Goal: Information Seeking & Learning: Learn about a topic

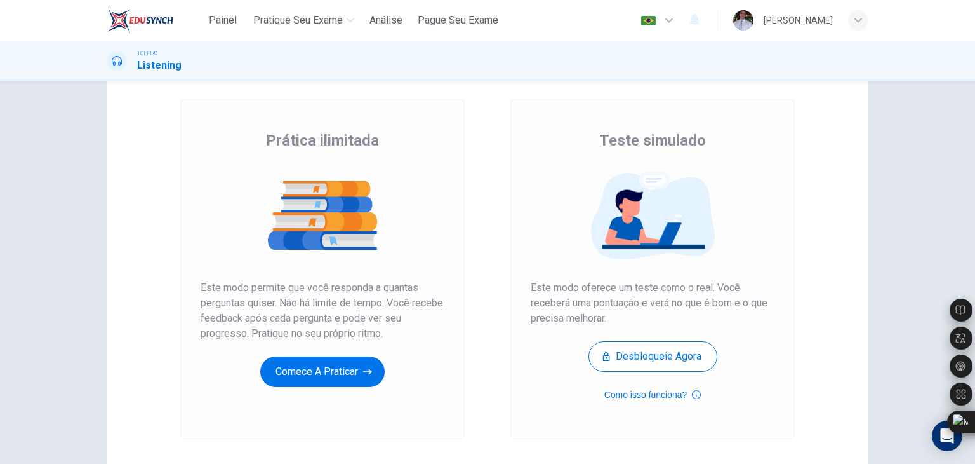
scroll to position [66, 0]
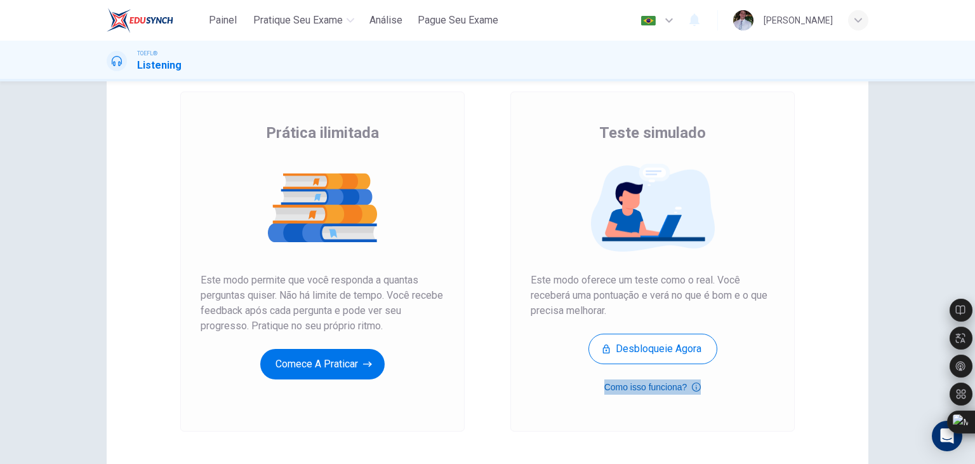
click at [686, 387] on button "Como isso funciona?" at bounding box center [653, 386] width 97 height 15
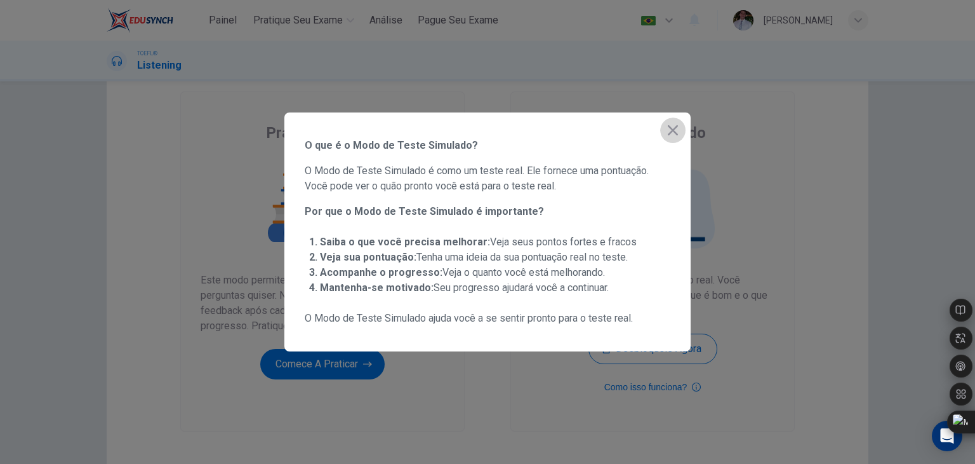
click at [672, 133] on icon "button" at bounding box center [672, 130] width 15 height 15
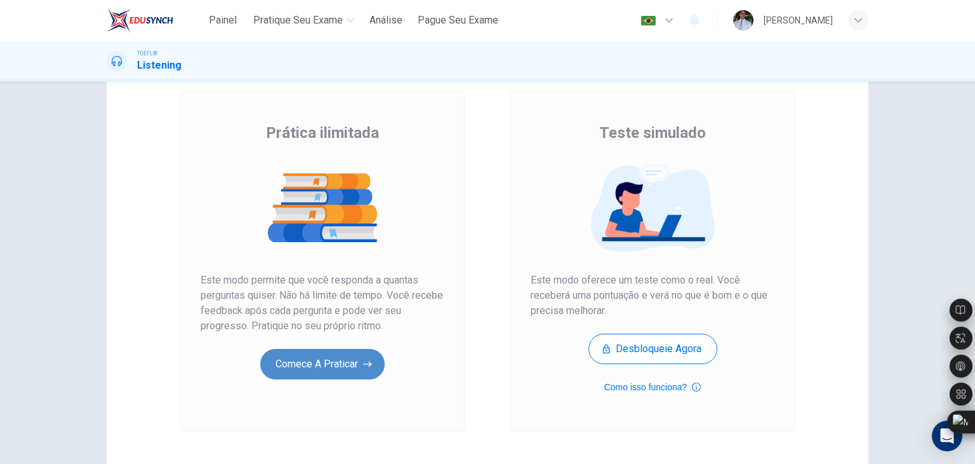
click at [318, 356] on button "Comece a praticar" at bounding box center [322, 364] width 124 height 30
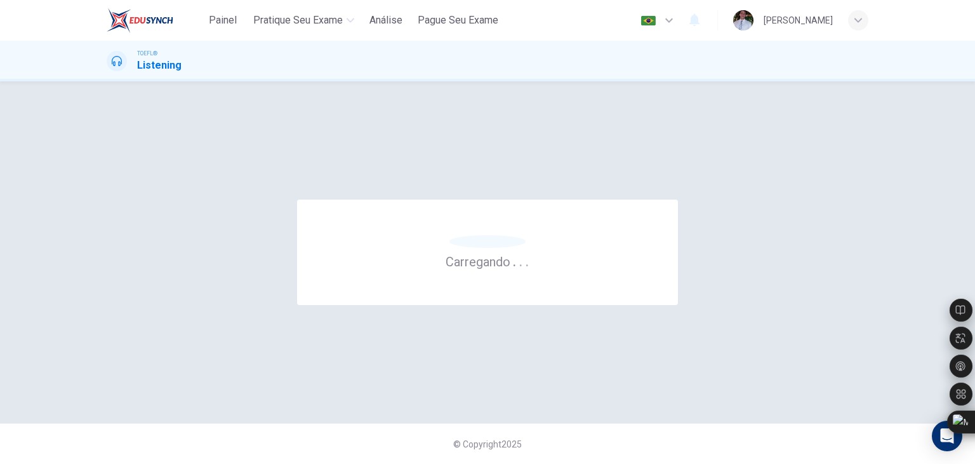
scroll to position [0, 0]
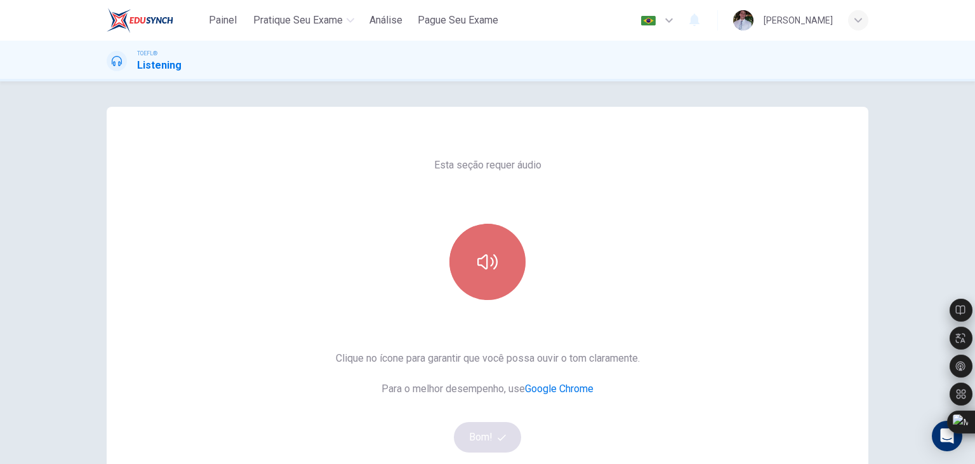
click at [472, 289] on button "button" at bounding box center [488, 262] width 76 height 76
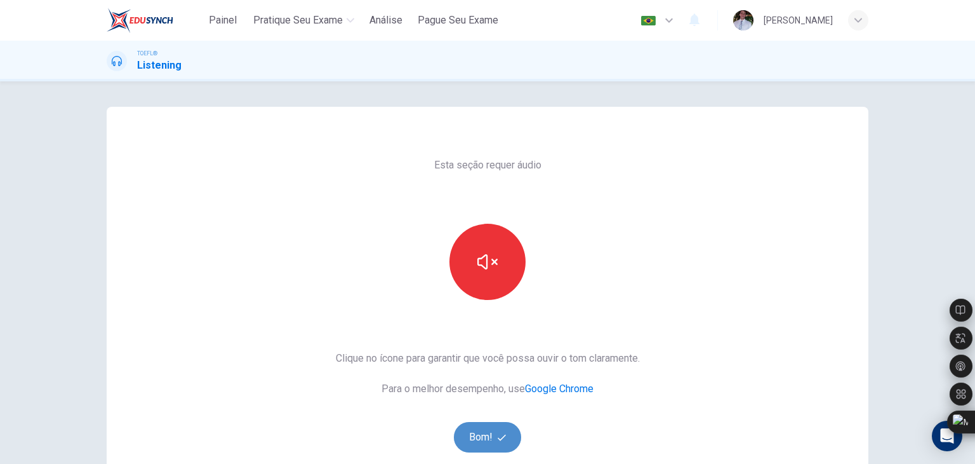
click at [481, 439] on button "Bom!" at bounding box center [488, 437] width 68 height 30
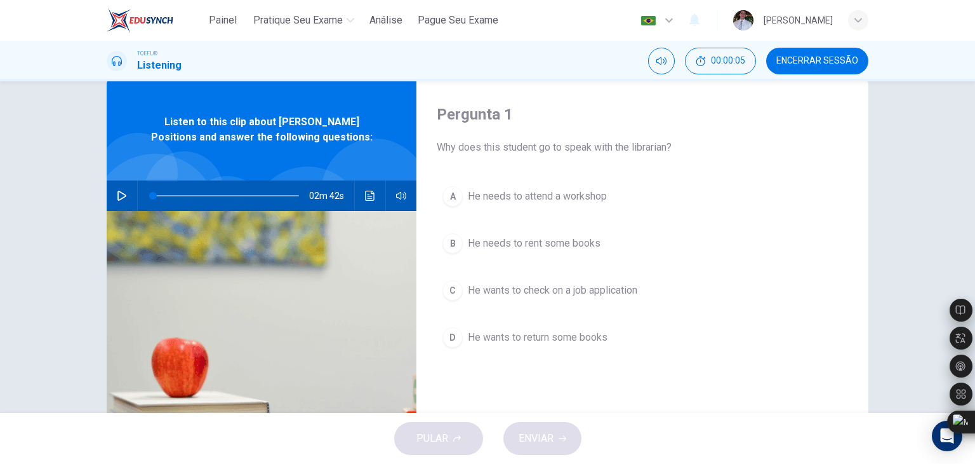
scroll to position [25, 0]
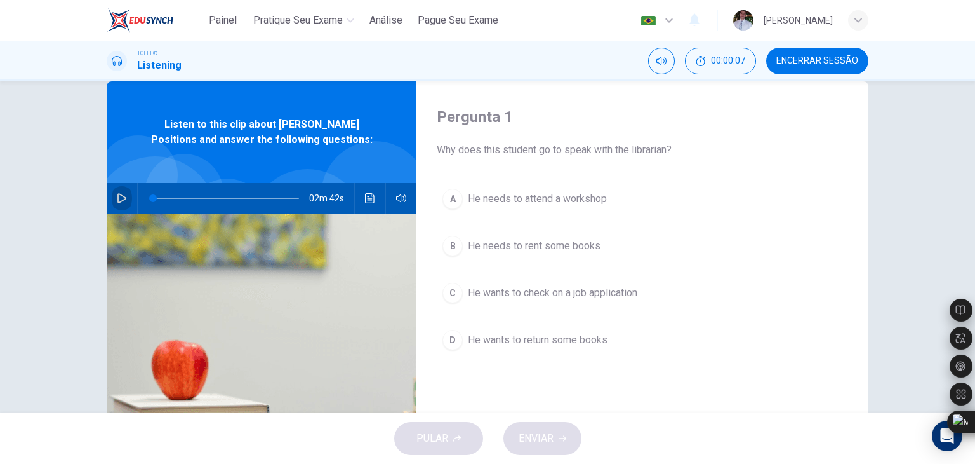
click at [117, 199] on icon "button" at bounding box center [122, 198] width 10 height 10
type input "1"
click at [117, 199] on icon "button" at bounding box center [122, 198] width 10 height 10
click at [121, 197] on icon "button" at bounding box center [121, 198] width 9 height 10
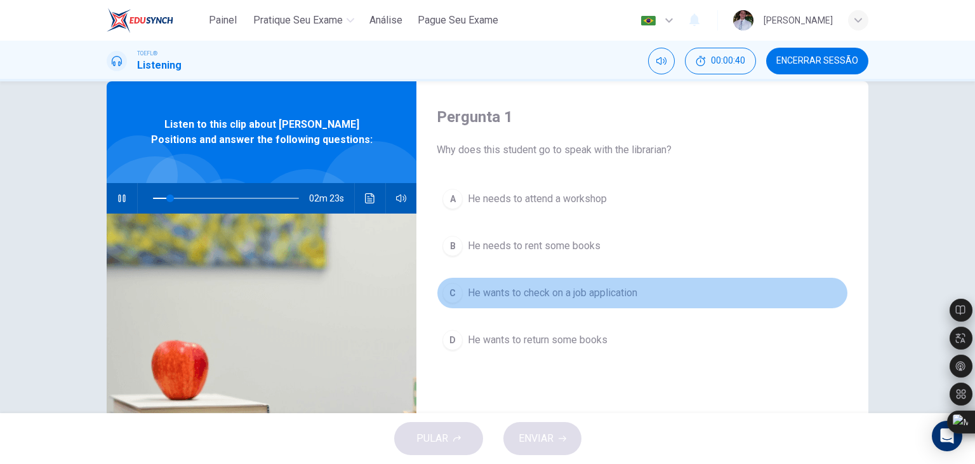
click at [533, 283] on button "C He wants to check on a job application" at bounding box center [642, 293] width 411 height 32
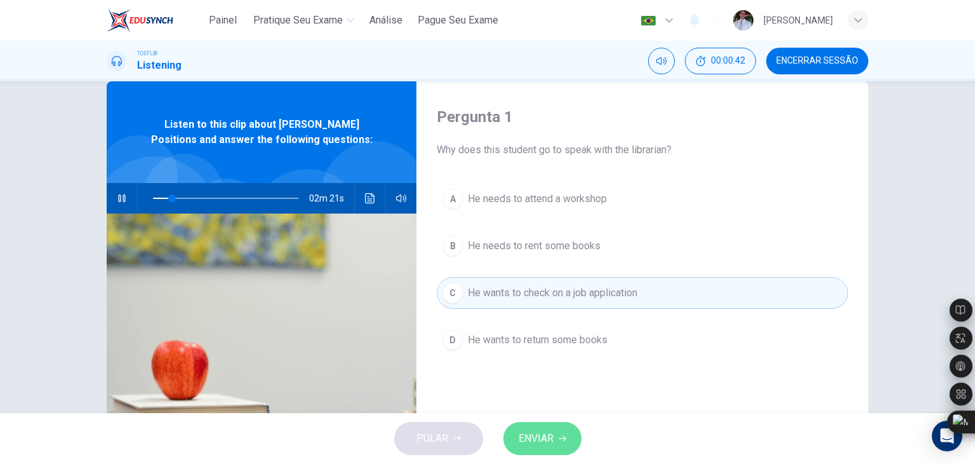
click at [526, 443] on span "ENVIAR" at bounding box center [536, 438] width 35 height 18
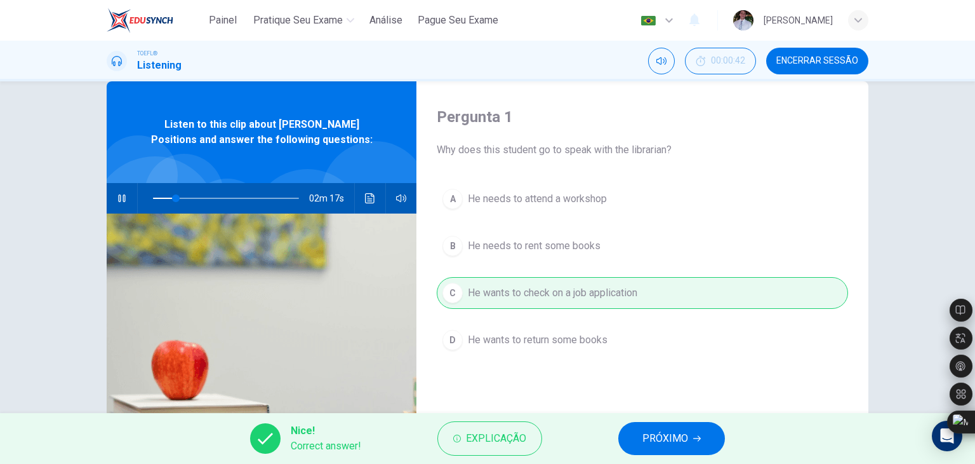
click at [656, 435] on span "PRÓXIMO" at bounding box center [666, 438] width 46 height 18
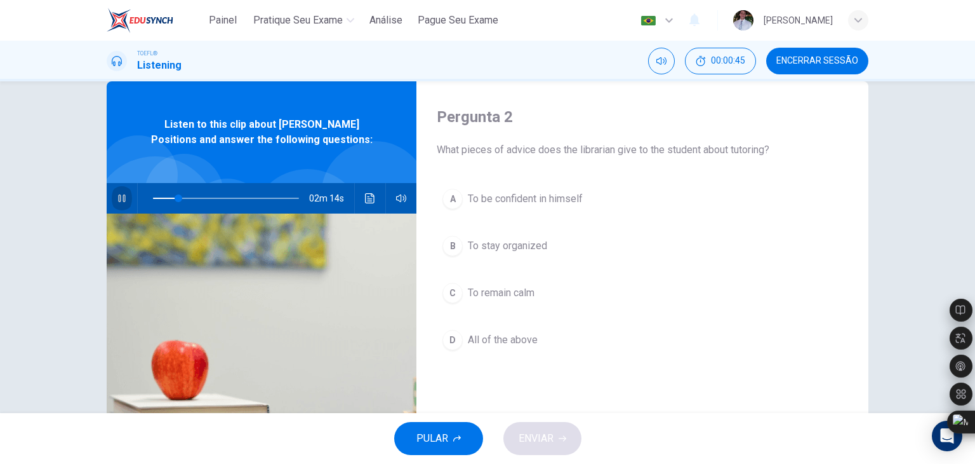
click at [117, 196] on icon "button" at bounding box center [122, 198] width 10 height 10
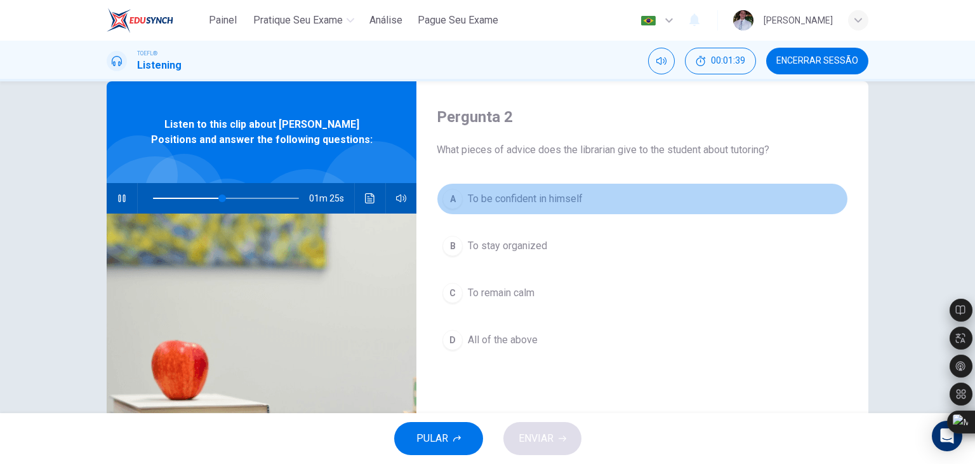
click at [471, 197] on span "To be confident in himself" at bounding box center [525, 198] width 115 height 15
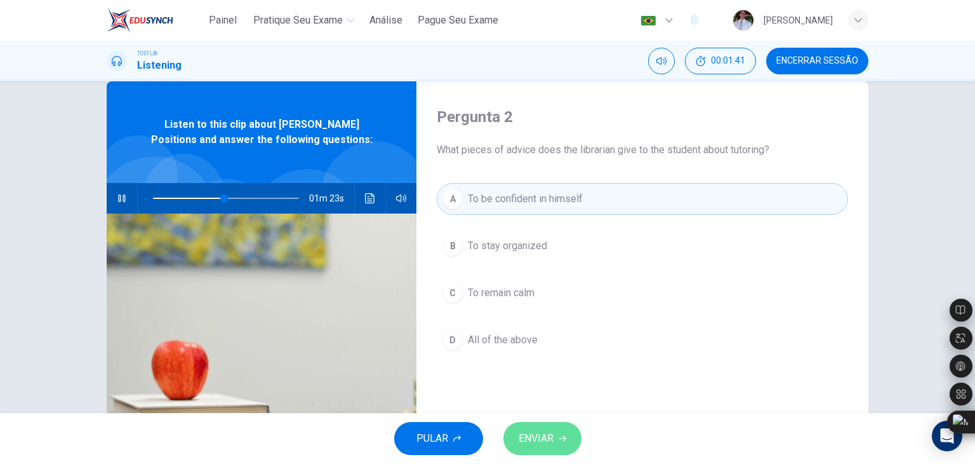
click at [523, 440] on span "ENVIAR" at bounding box center [536, 438] width 35 height 18
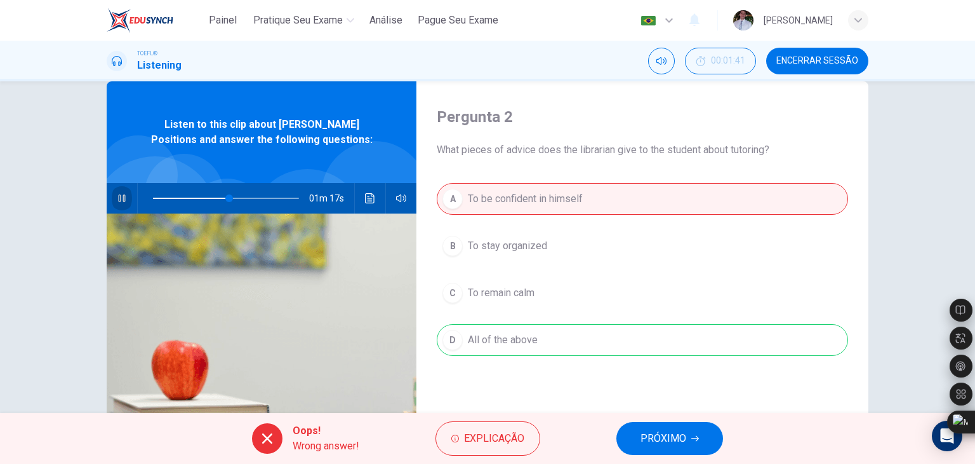
click at [125, 201] on button "button" at bounding box center [122, 198] width 20 height 30
click at [501, 338] on div "A To be confident in himself B To stay organized C To remain calm D All of the …" at bounding box center [642, 282] width 411 height 198
click at [672, 423] on button "PRÓXIMO" at bounding box center [670, 438] width 107 height 33
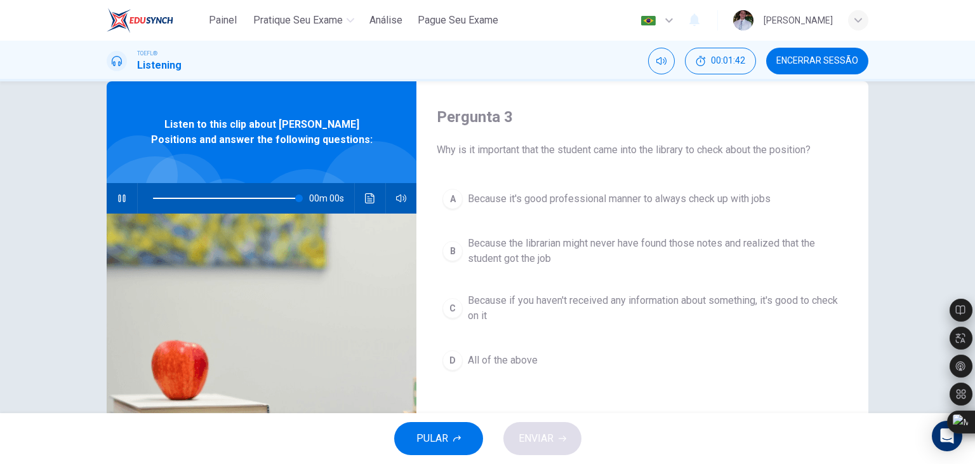
type input "0"
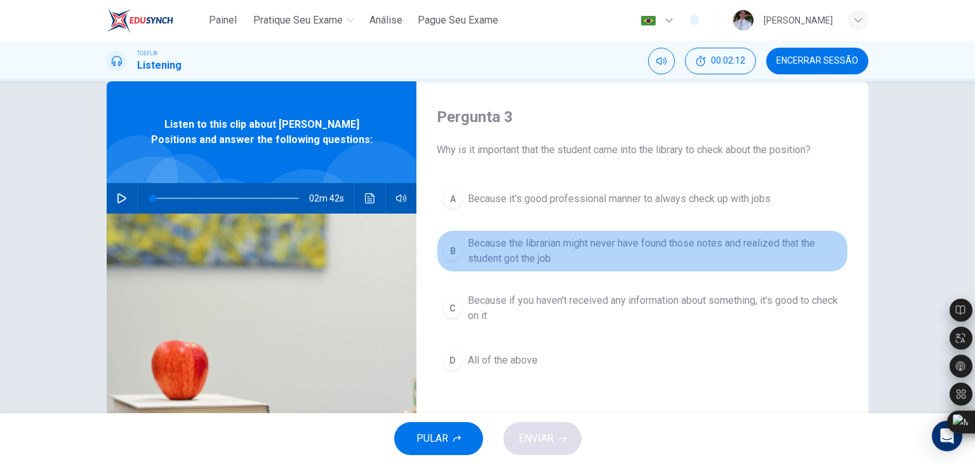
click at [690, 250] on span "Because the librarian might never have found those notes and realized that the …" at bounding box center [655, 251] width 375 height 30
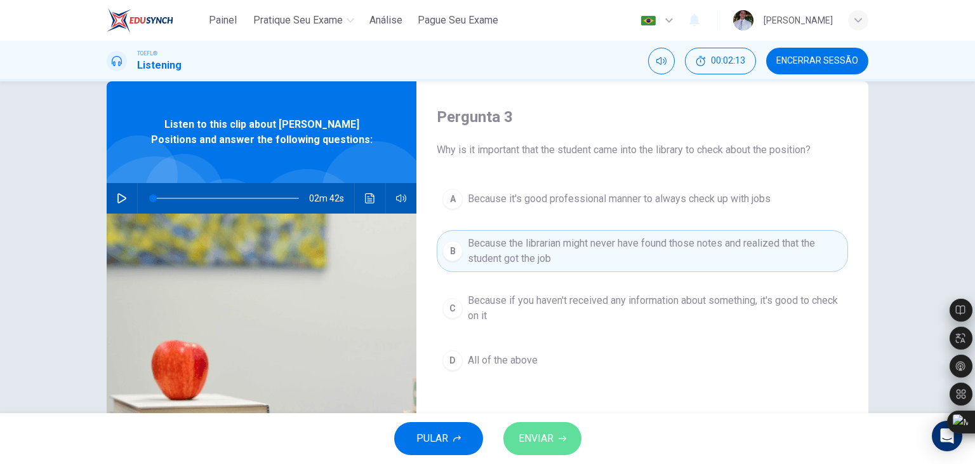
click at [522, 440] on span "ENVIAR" at bounding box center [536, 438] width 35 height 18
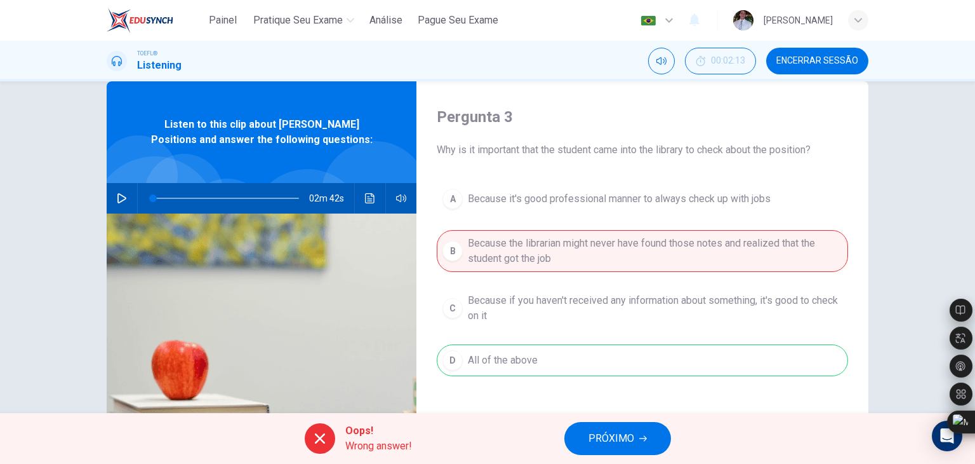
click at [606, 450] on button "PRÓXIMO" at bounding box center [618, 438] width 107 height 33
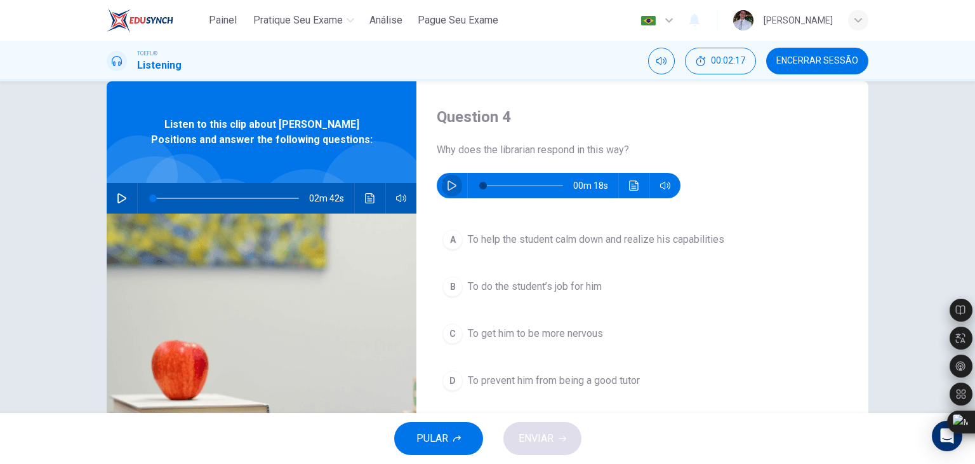
click at [450, 189] on icon "button" at bounding box center [452, 185] width 10 height 10
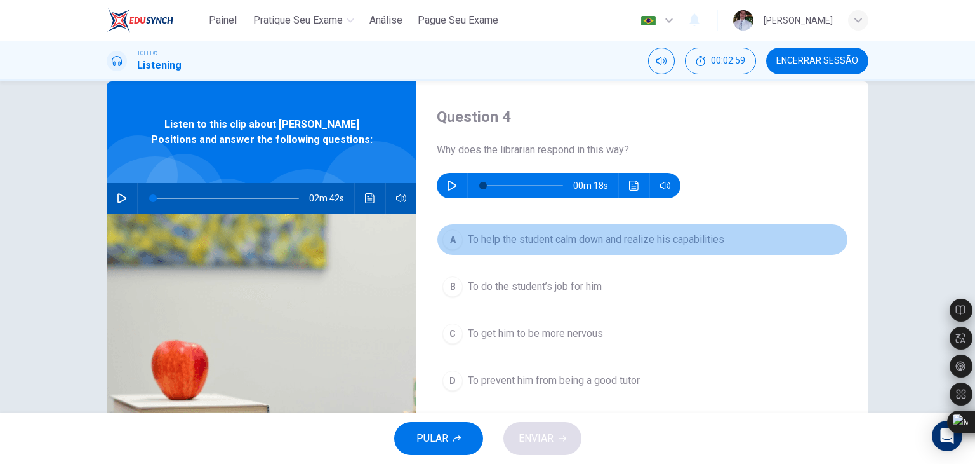
click at [503, 234] on span "To help the student calm down and realize his capabilities" at bounding box center [596, 239] width 257 height 15
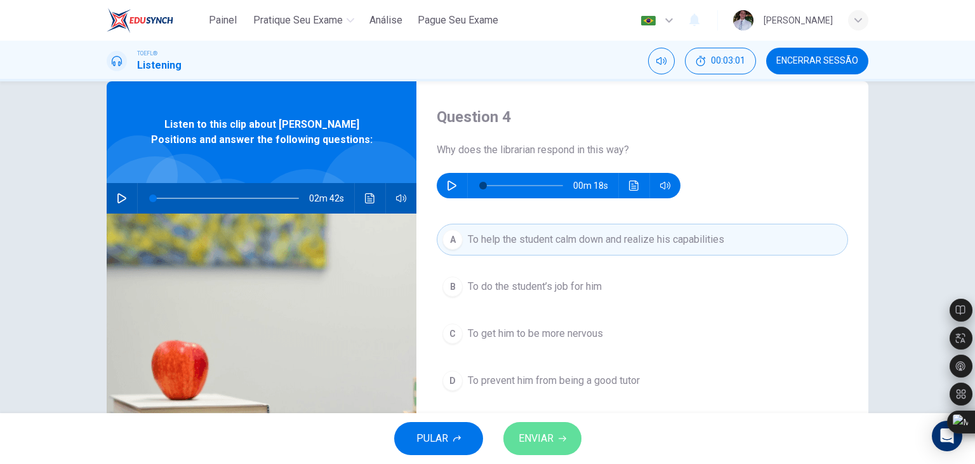
click at [542, 439] on span "ENVIAR" at bounding box center [536, 438] width 35 height 18
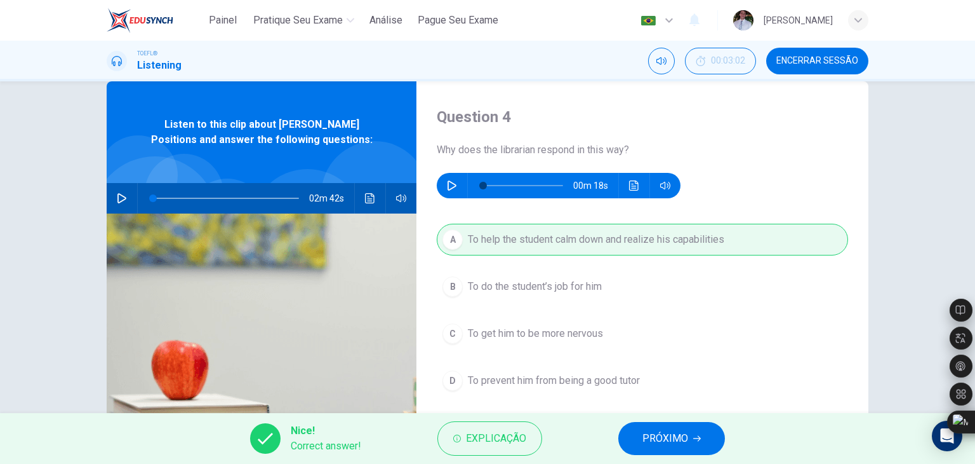
click at [635, 432] on button "PRÓXIMO" at bounding box center [672, 438] width 107 height 33
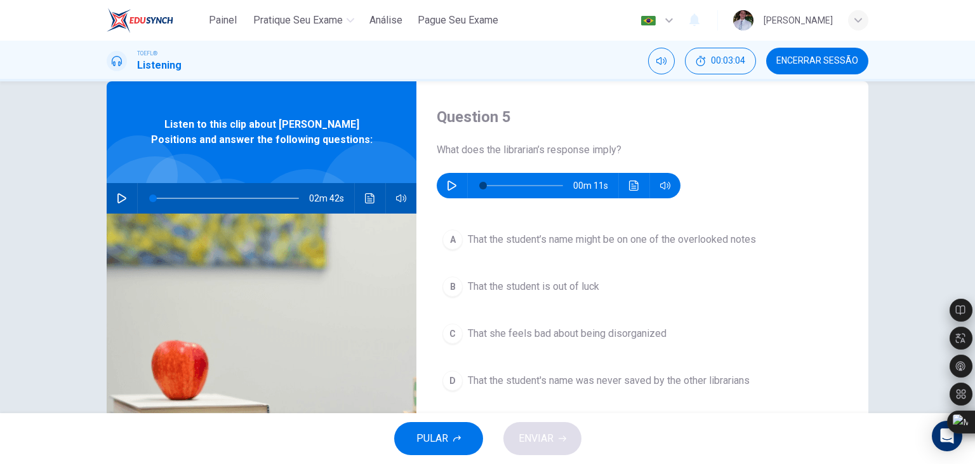
click at [453, 189] on icon "button" at bounding box center [452, 185] width 10 height 10
click at [448, 186] on icon "button" at bounding box center [452, 185] width 10 height 10
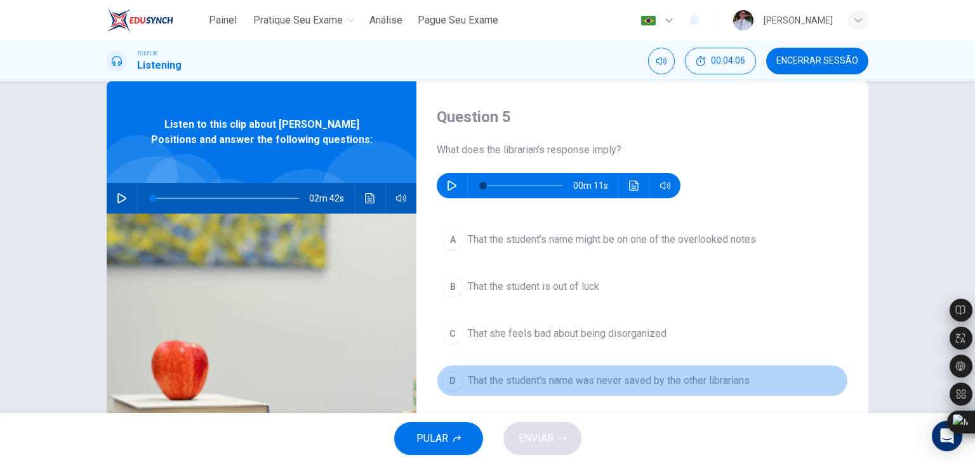
click at [625, 384] on span "That the student's name was never saved by the other librarians" at bounding box center [609, 380] width 282 height 15
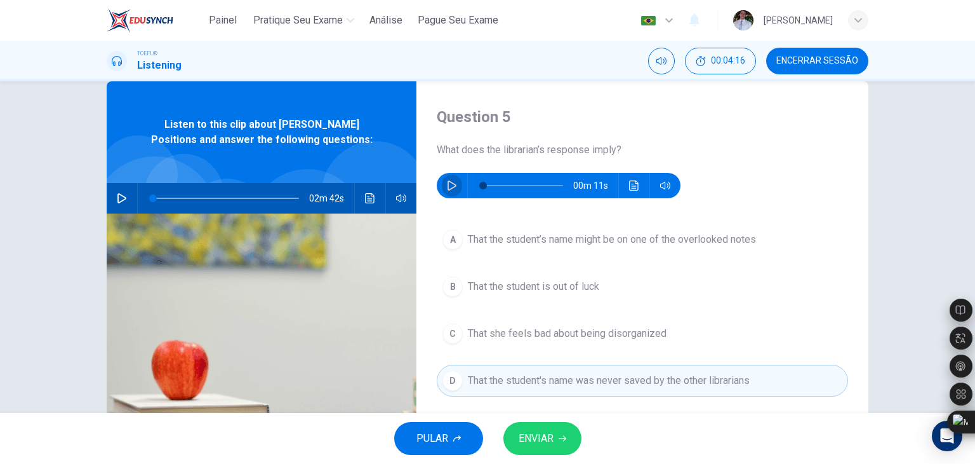
click at [450, 187] on icon "button" at bounding box center [452, 185] width 9 height 10
click at [450, 187] on icon "button" at bounding box center [451, 186] width 7 height 8
click at [483, 182] on span at bounding box center [523, 186] width 80 height 18
click at [447, 184] on icon "button" at bounding box center [452, 185] width 10 height 10
click at [448, 184] on icon "button" at bounding box center [451, 186] width 7 height 8
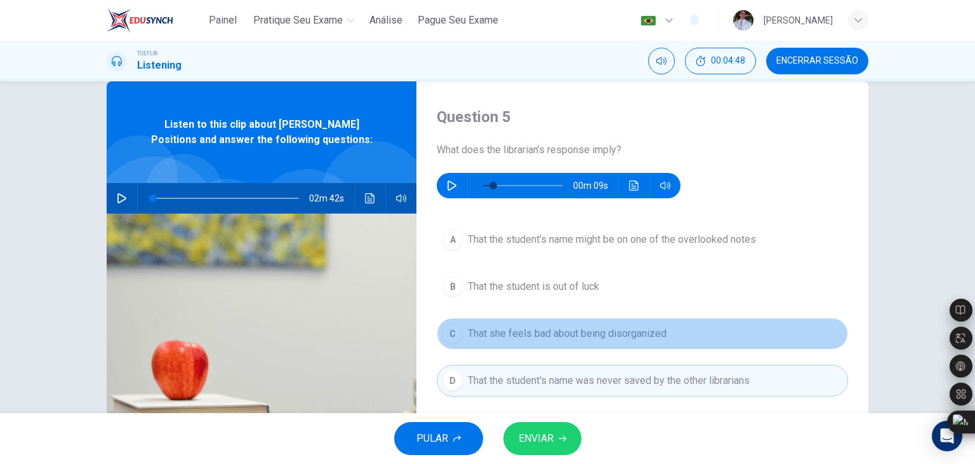
click at [545, 331] on span "That she feels bad about being disorganized" at bounding box center [567, 333] width 199 height 15
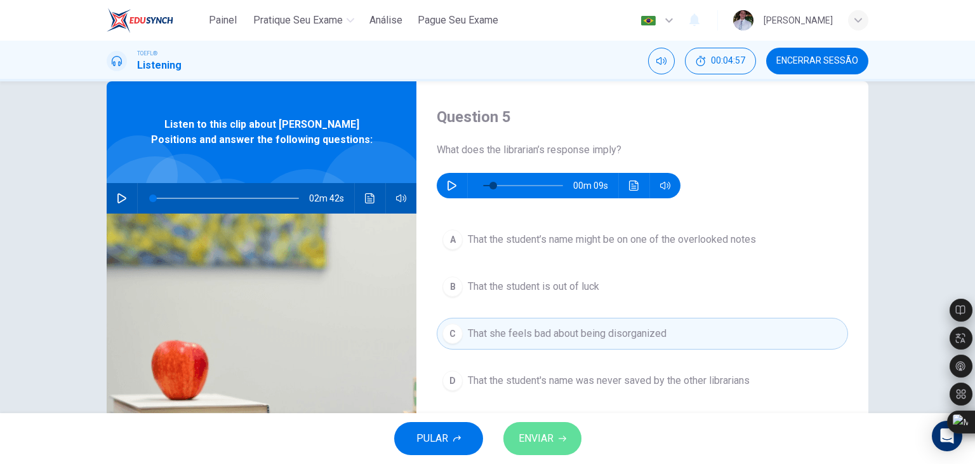
click at [553, 438] on span "ENVIAR" at bounding box center [536, 438] width 35 height 18
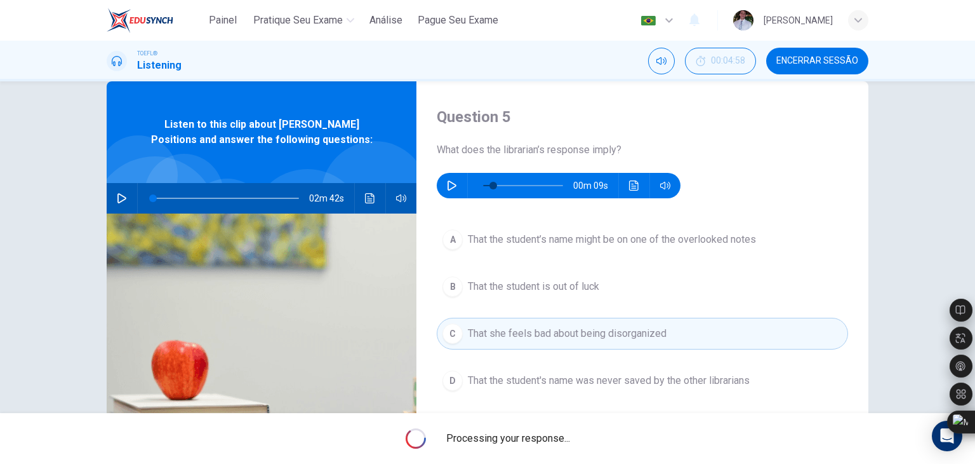
type input "12"
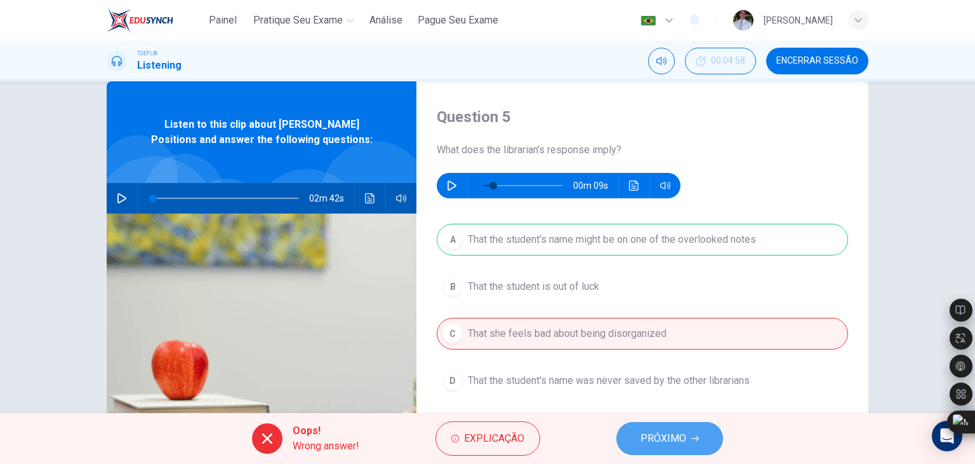
click at [631, 437] on button "PRÓXIMO" at bounding box center [670, 438] width 107 height 33
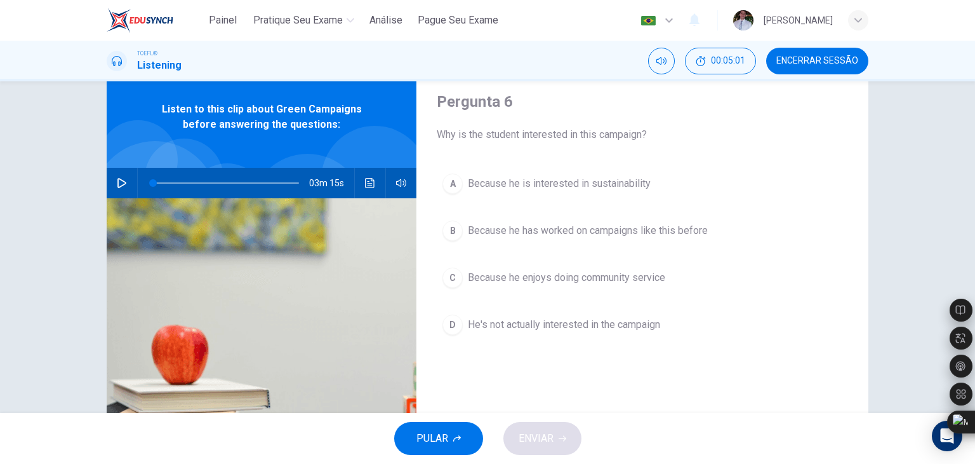
scroll to position [48, 0]
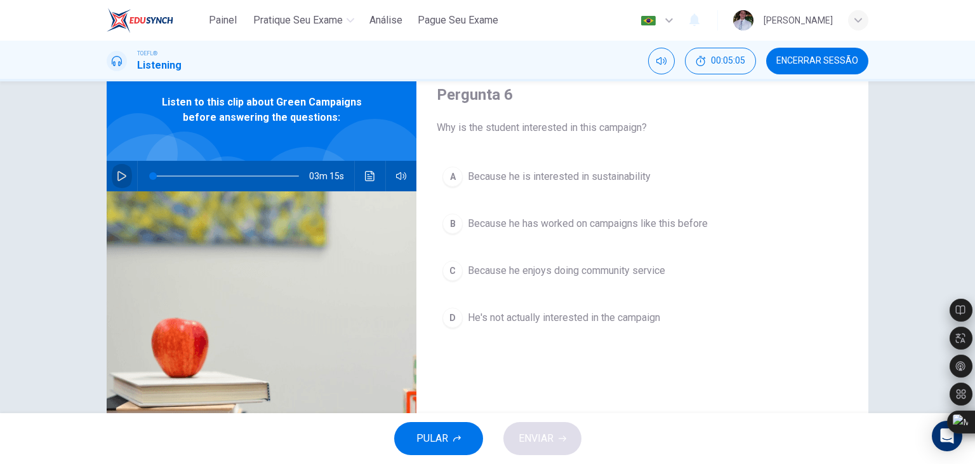
click at [112, 175] on button "button" at bounding box center [122, 176] width 20 height 30
click at [153, 176] on span at bounding box center [226, 176] width 146 height 18
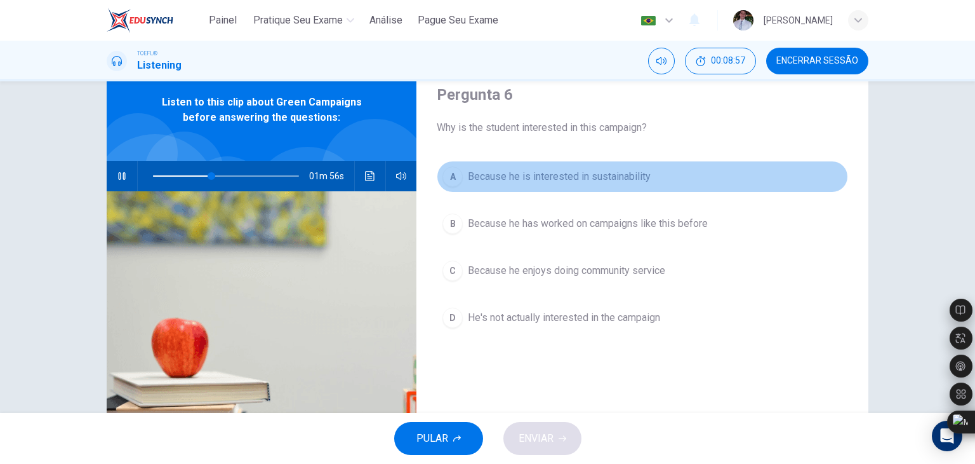
click at [500, 182] on span "Because he is interested in sustainability" at bounding box center [559, 176] width 183 height 15
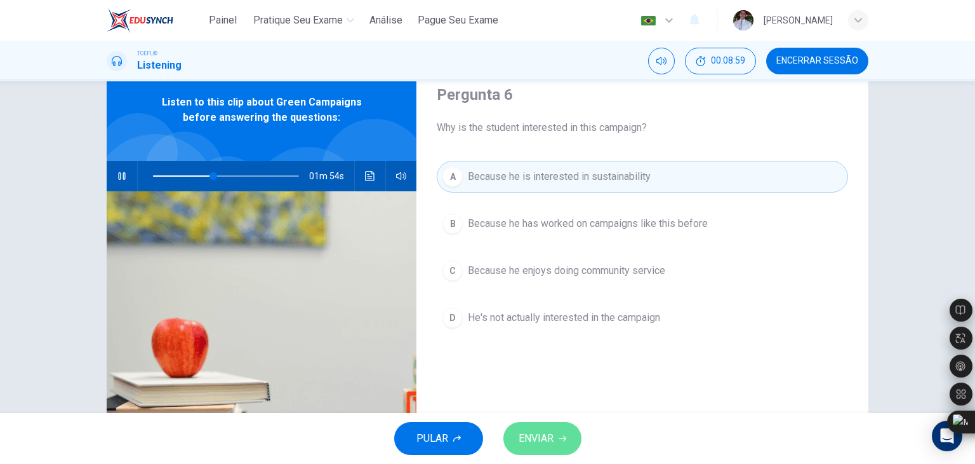
click at [519, 447] on button "ENVIAR" at bounding box center [543, 438] width 78 height 33
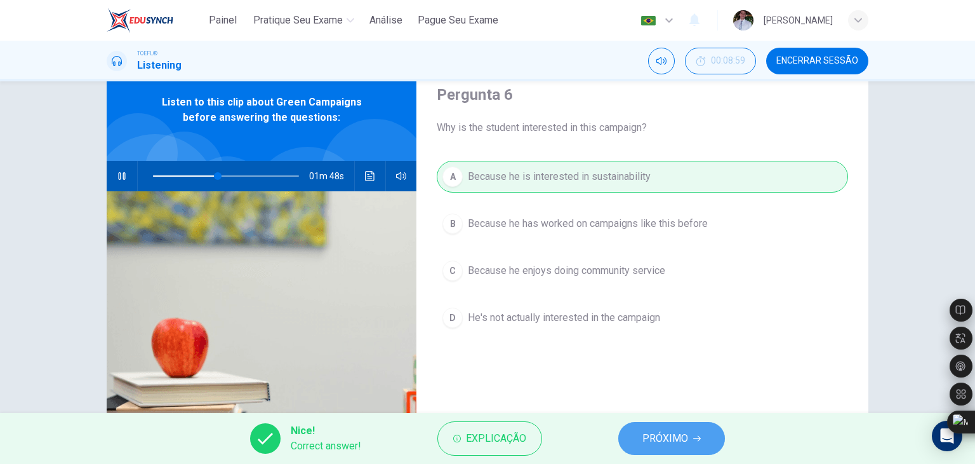
click at [638, 436] on button "PRÓXIMO" at bounding box center [672, 438] width 107 height 33
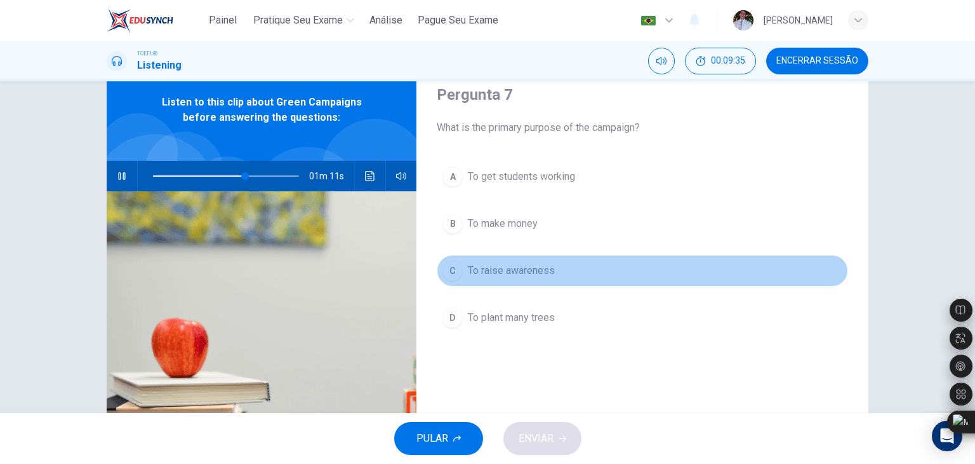
click at [521, 260] on button "C To raise awareness" at bounding box center [642, 271] width 411 height 32
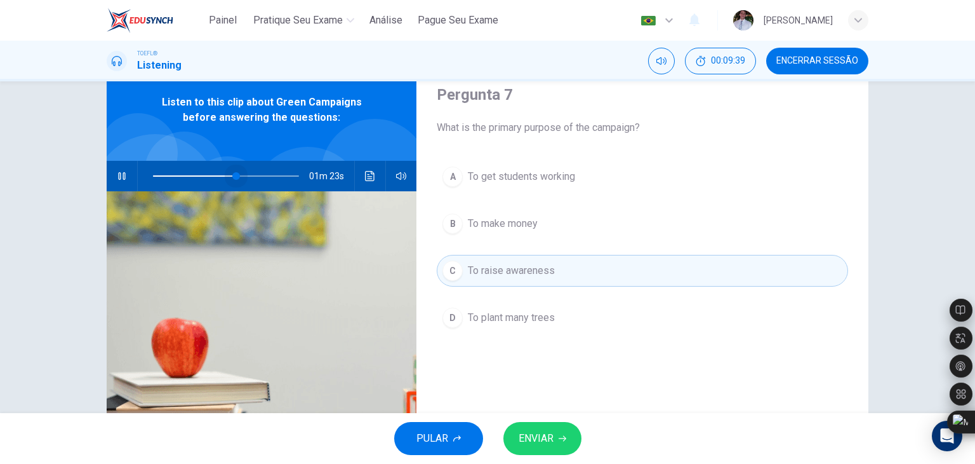
click at [234, 176] on span at bounding box center [236, 176] width 8 height 8
click at [242, 175] on span at bounding box center [245, 176] width 8 height 8
click at [231, 175] on span at bounding box center [234, 176] width 8 height 8
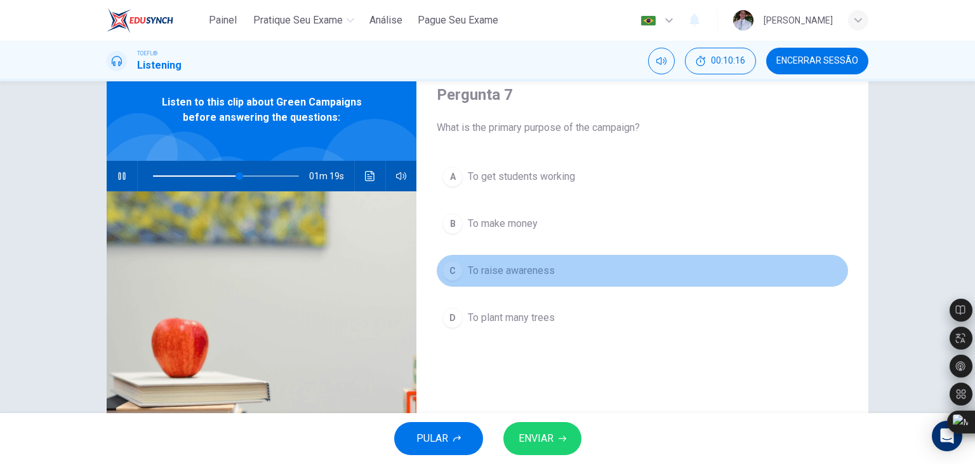
click at [500, 259] on button "C To raise awareness" at bounding box center [642, 271] width 411 height 32
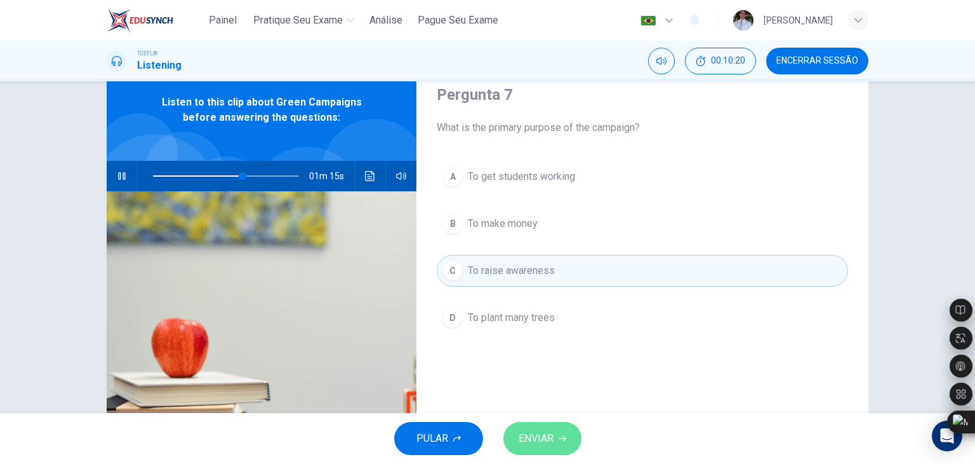
click at [533, 428] on button "ENVIAR" at bounding box center [543, 438] width 78 height 33
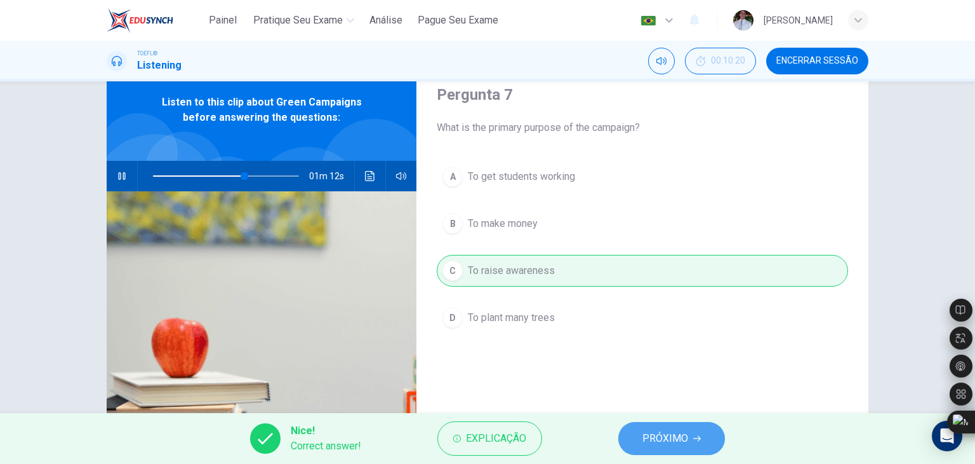
click at [645, 431] on span "PRÓXIMO" at bounding box center [666, 438] width 46 height 18
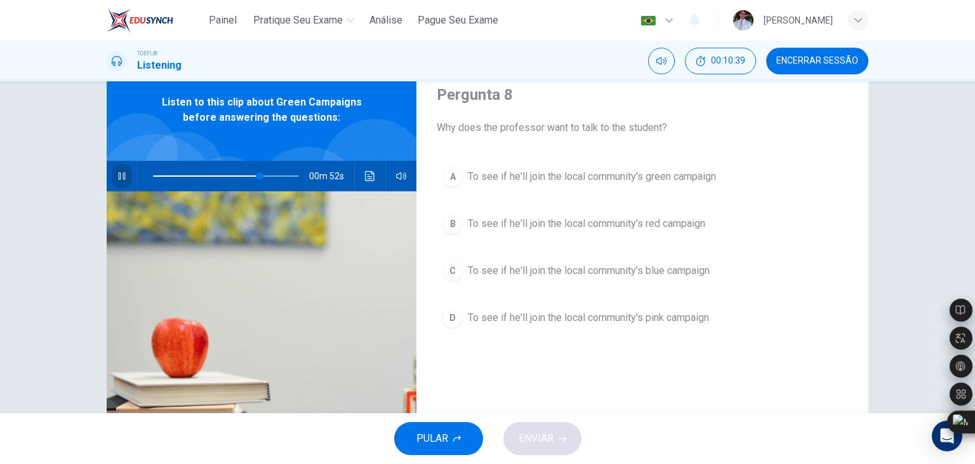
click at [117, 166] on button "button" at bounding box center [122, 176] width 20 height 30
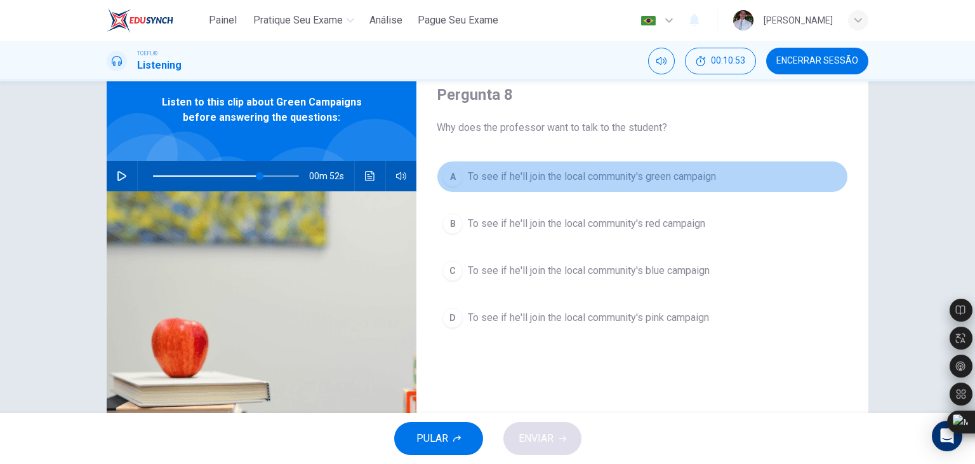
click at [445, 182] on div "A" at bounding box center [453, 176] width 20 height 20
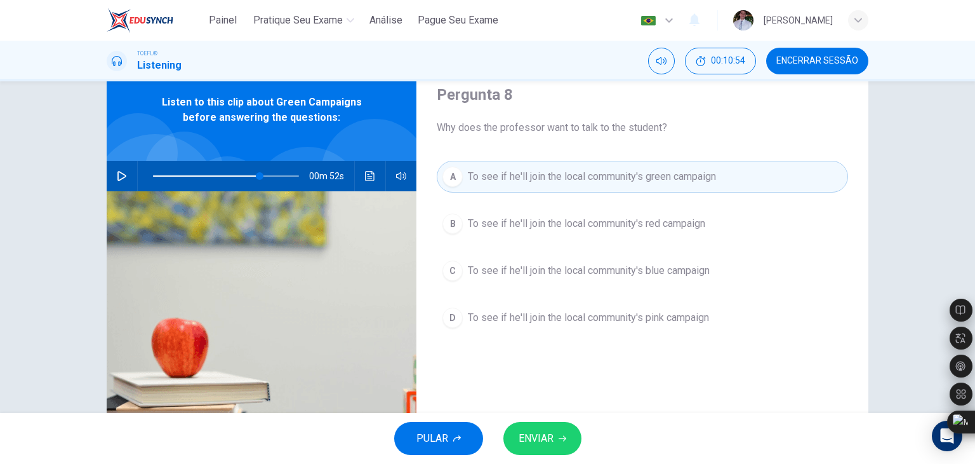
click at [525, 454] on button "ENVIAR" at bounding box center [543, 438] width 78 height 33
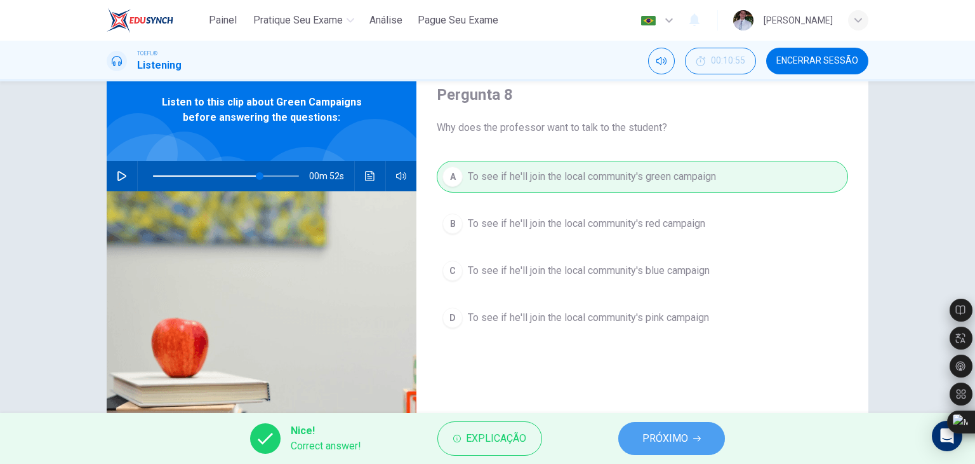
click at [636, 438] on button "PRÓXIMO" at bounding box center [672, 438] width 107 height 33
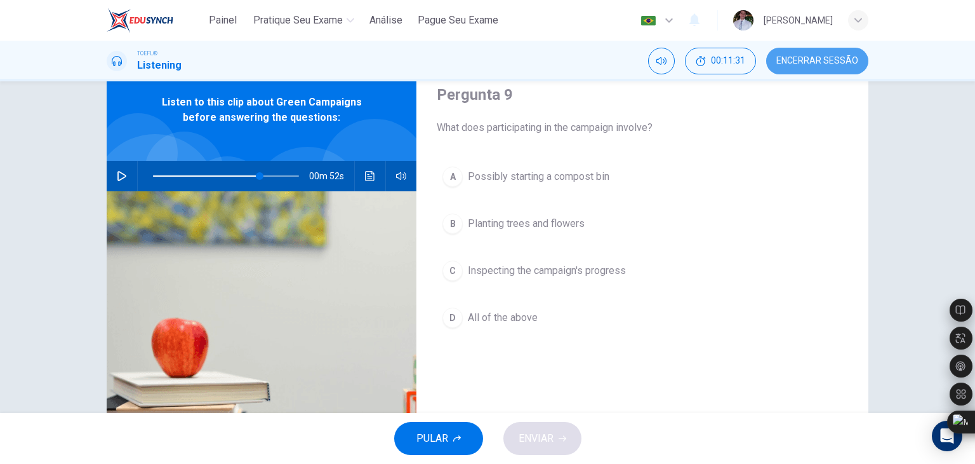
click at [848, 74] on button "Encerrar Sessão" at bounding box center [817, 61] width 102 height 27
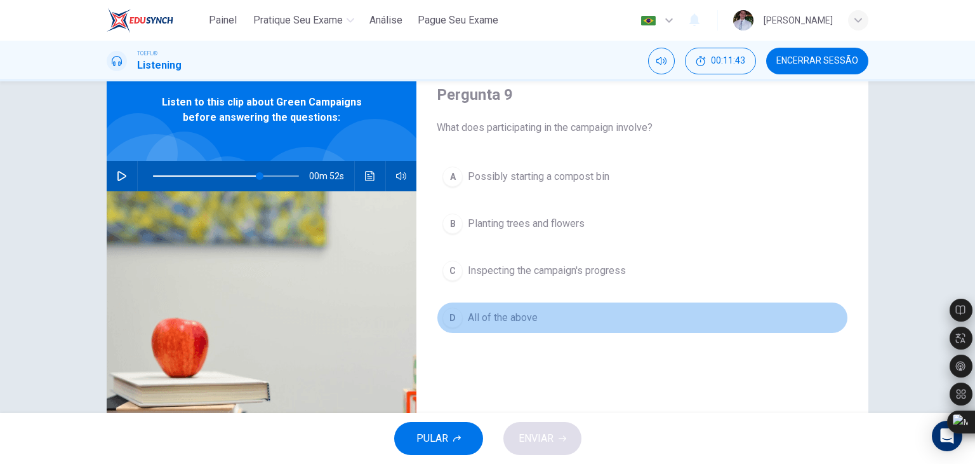
click at [493, 319] on span "All of the above" at bounding box center [503, 317] width 70 height 15
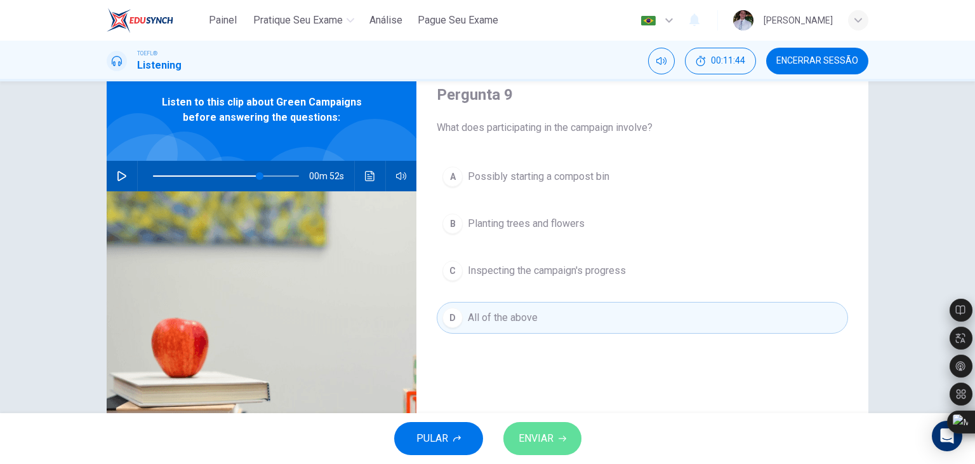
click at [521, 428] on button "ENVIAR" at bounding box center [543, 438] width 78 height 33
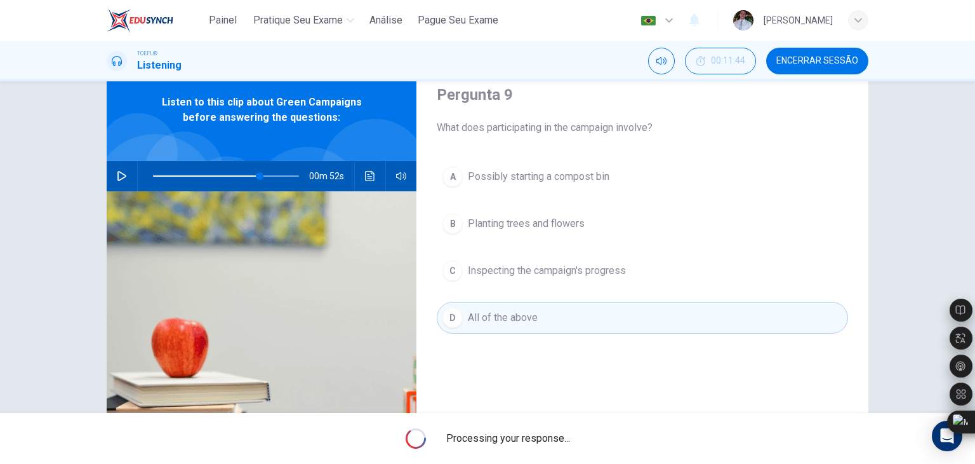
type input "73"
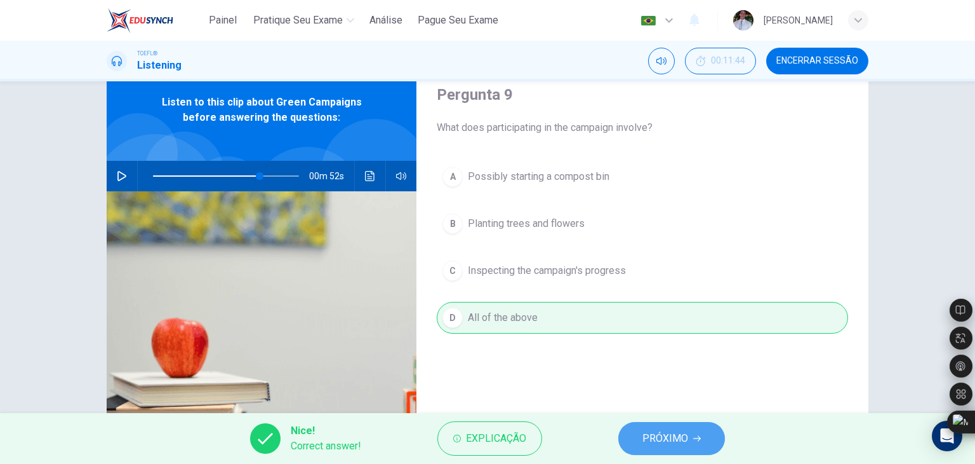
click at [648, 434] on span "PRÓXIMO" at bounding box center [666, 438] width 46 height 18
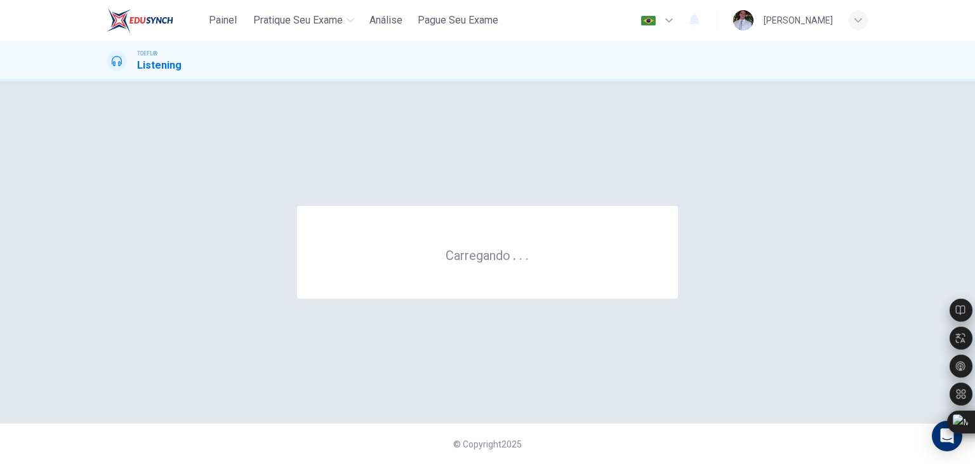
scroll to position [0, 0]
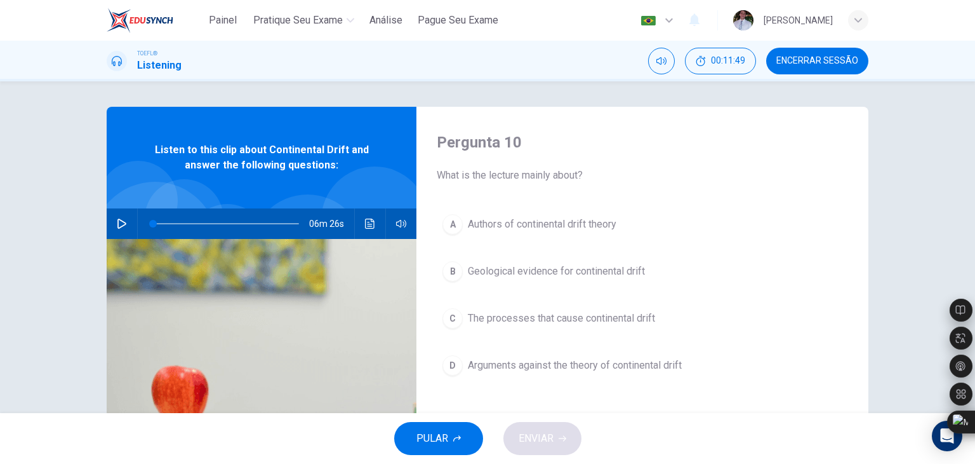
click at [648, 434] on div "PULAR ENVIAR" at bounding box center [487, 438] width 975 height 51
